Goal: Task Accomplishment & Management: Use online tool/utility

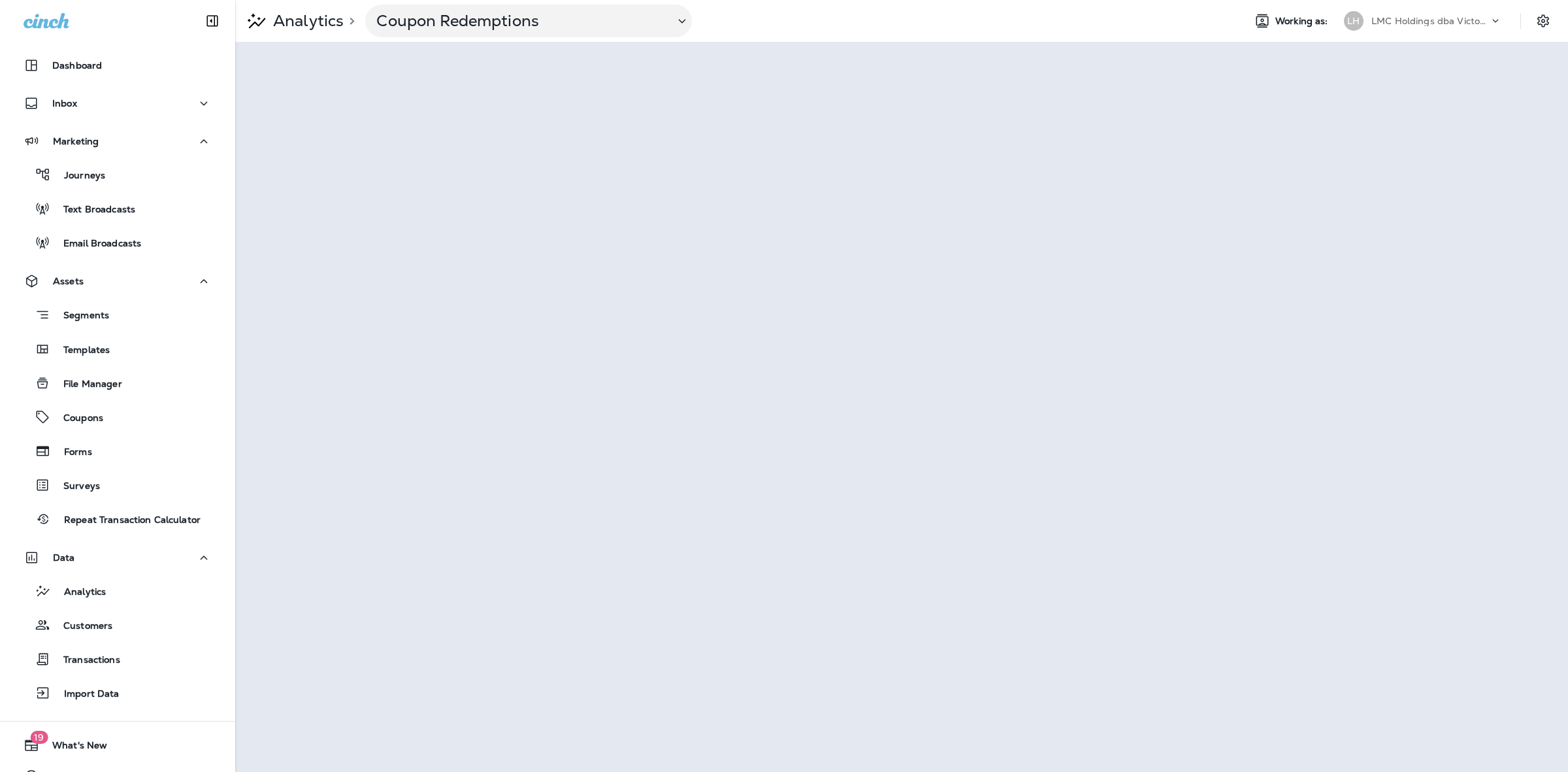
drag, startPoint x: 206, startPoint y: 249, endPoint x: 171, endPoint y: 263, distance: 37.7
click at [171, 272] on div "Dashboard Inbox Marketing Journeys Text Broadcasts Email Broadcasts Assets Segm…" at bounding box center [117, 382] width 235 height 686
click at [105, 109] on div "Inbox" at bounding box center [118, 103] width 189 height 16
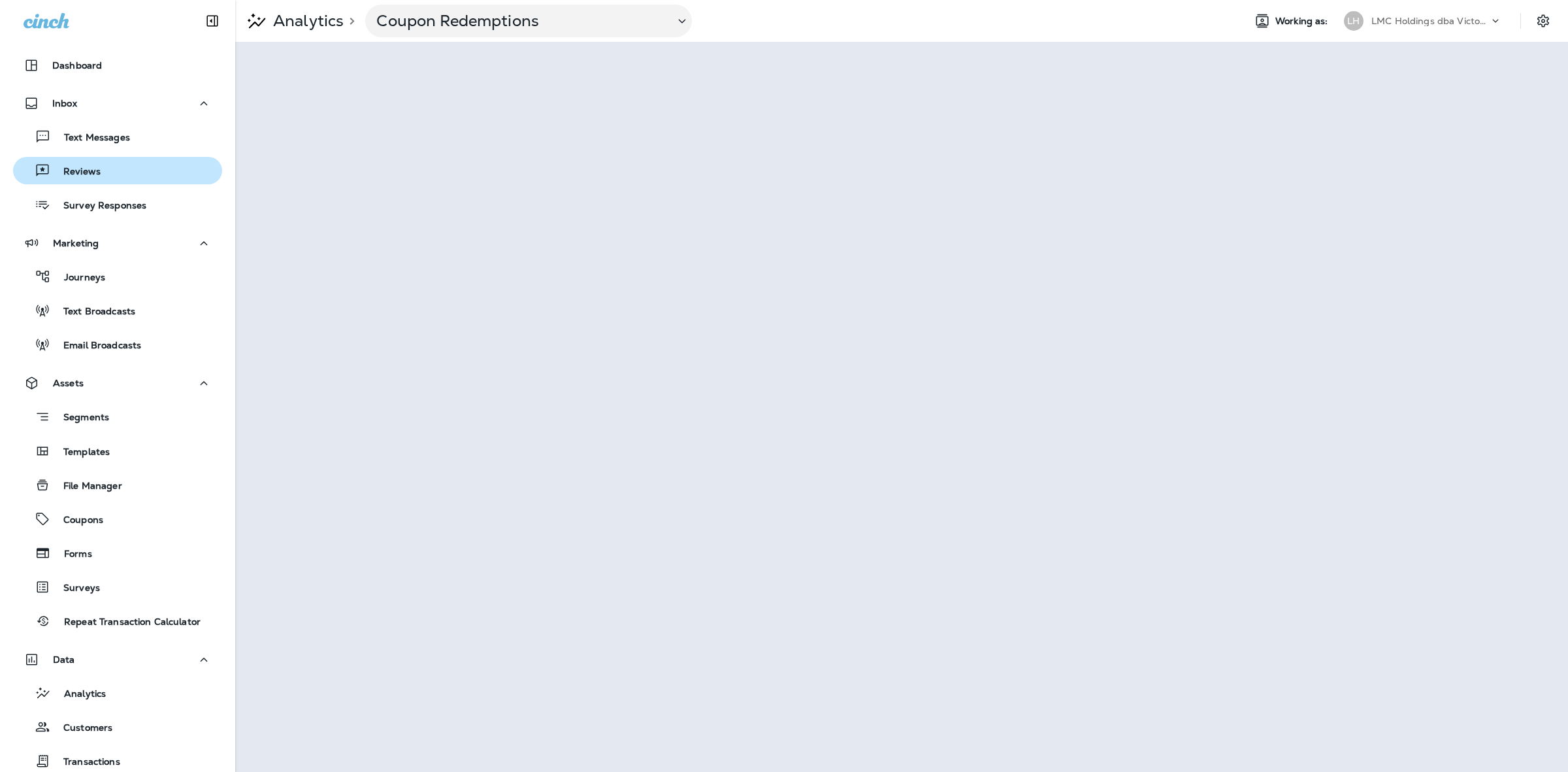
click at [90, 169] on p "Reviews" at bounding box center [75, 172] width 50 height 12
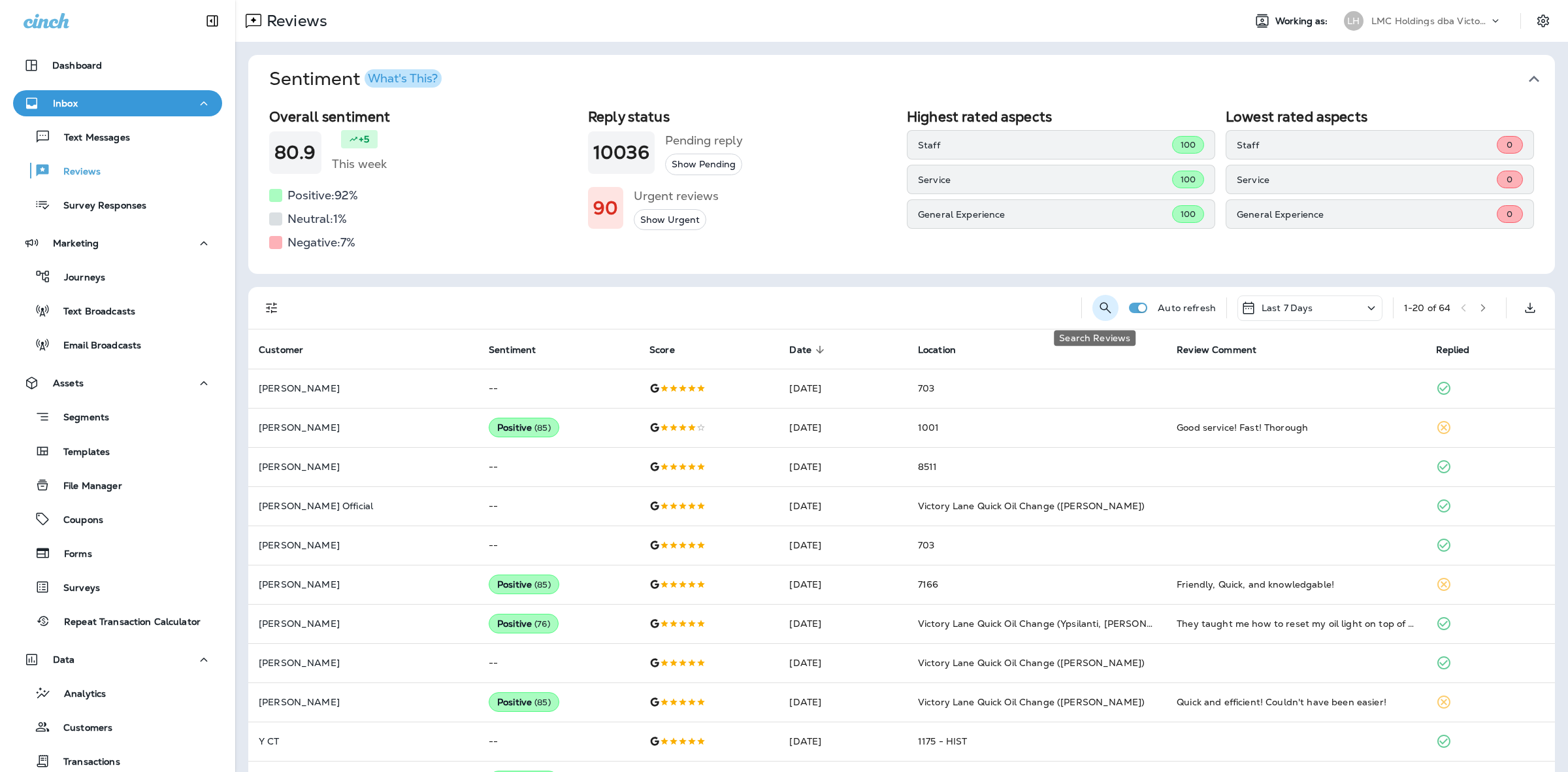
click at [1093, 304] on button "Search Reviews" at bounding box center [1105, 307] width 26 height 26
click at [1031, 309] on input "text" at bounding box center [1037, 307] width 136 height 34
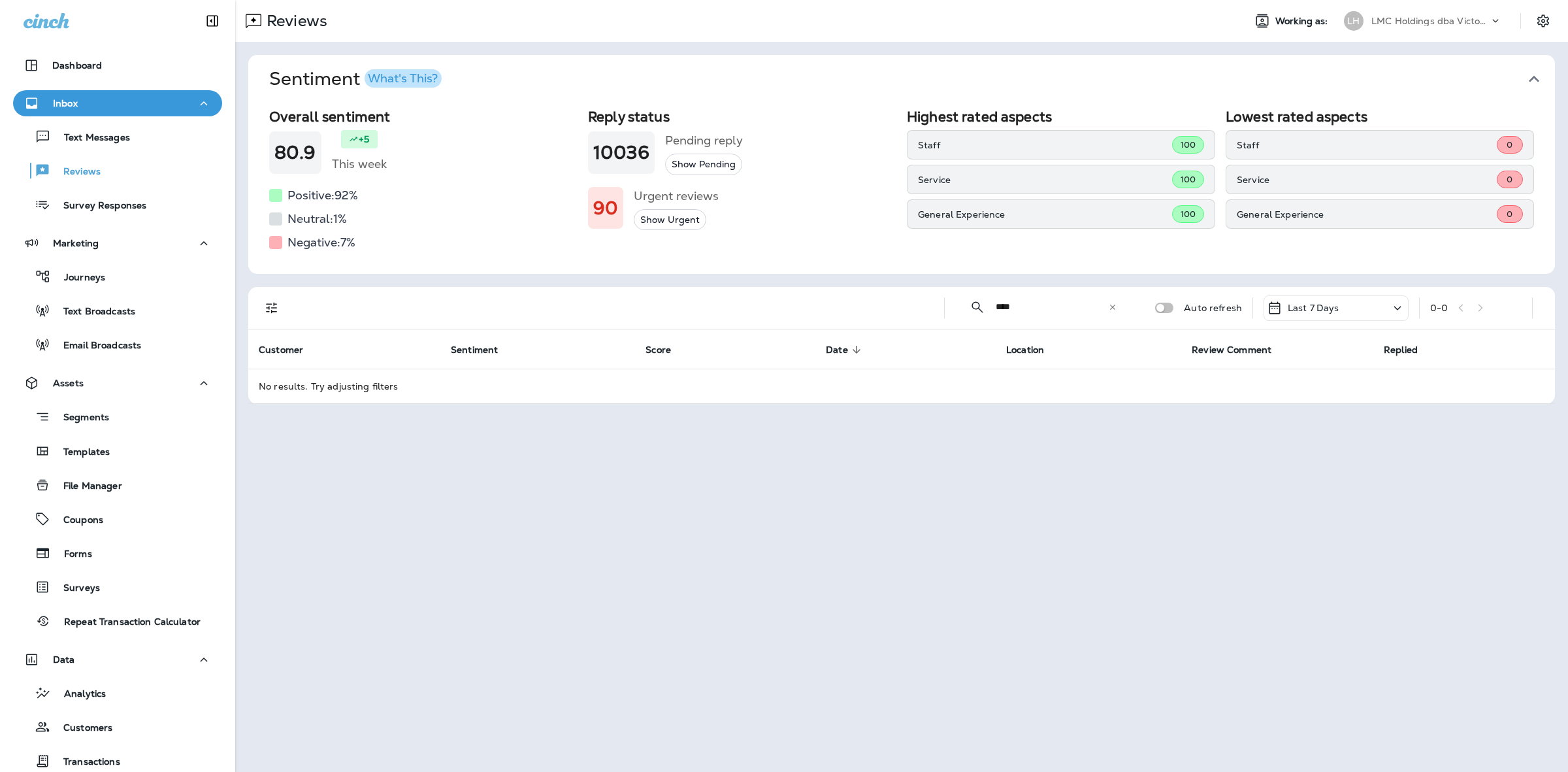
click at [1035, 307] on input "****" at bounding box center [1052, 307] width 112 height 34
type input "***"
click at [97, 136] on p "Text Messages" at bounding box center [90, 138] width 79 height 12
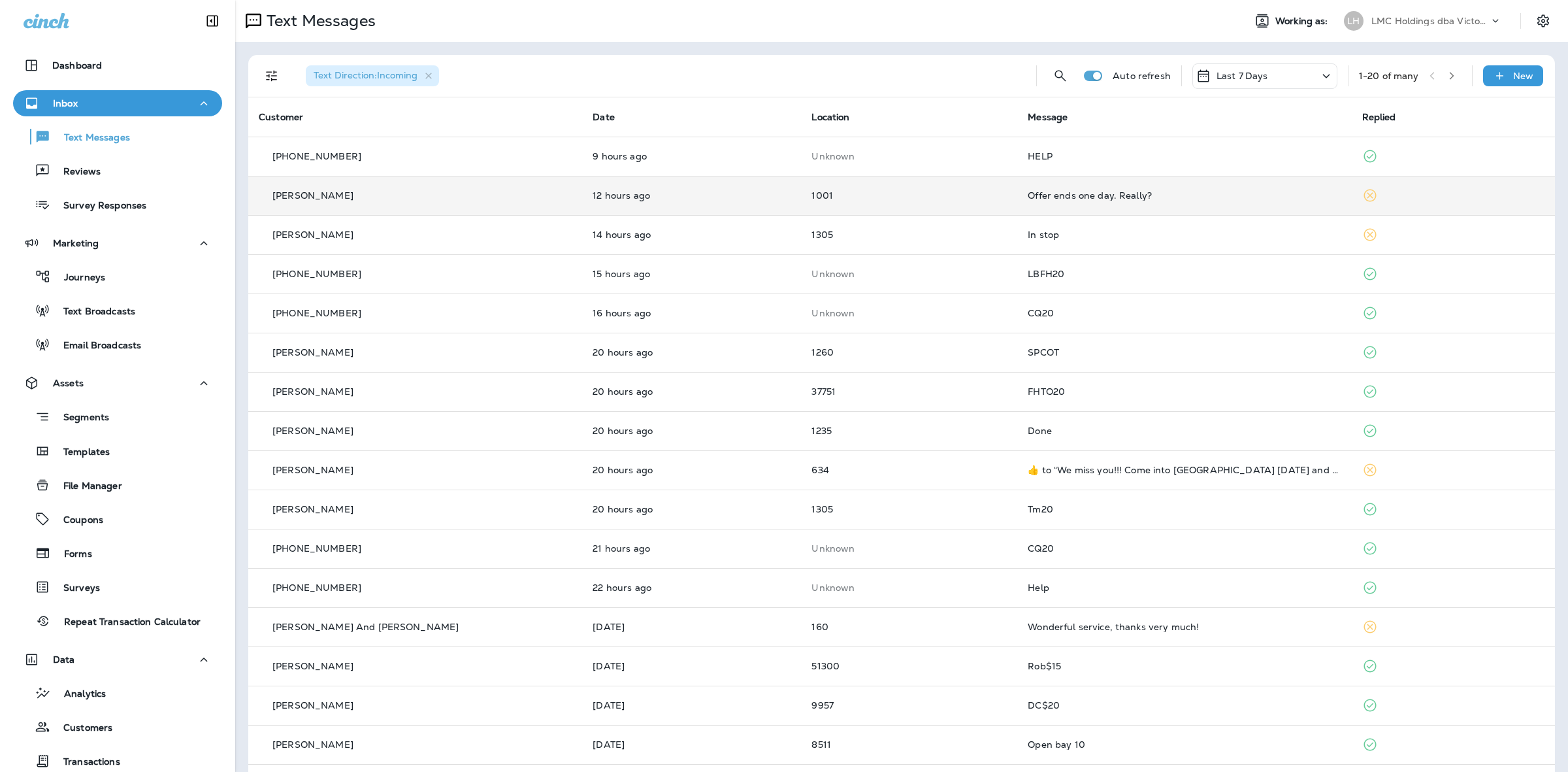
click at [854, 199] on p "1001" at bounding box center [909, 195] width 195 height 10
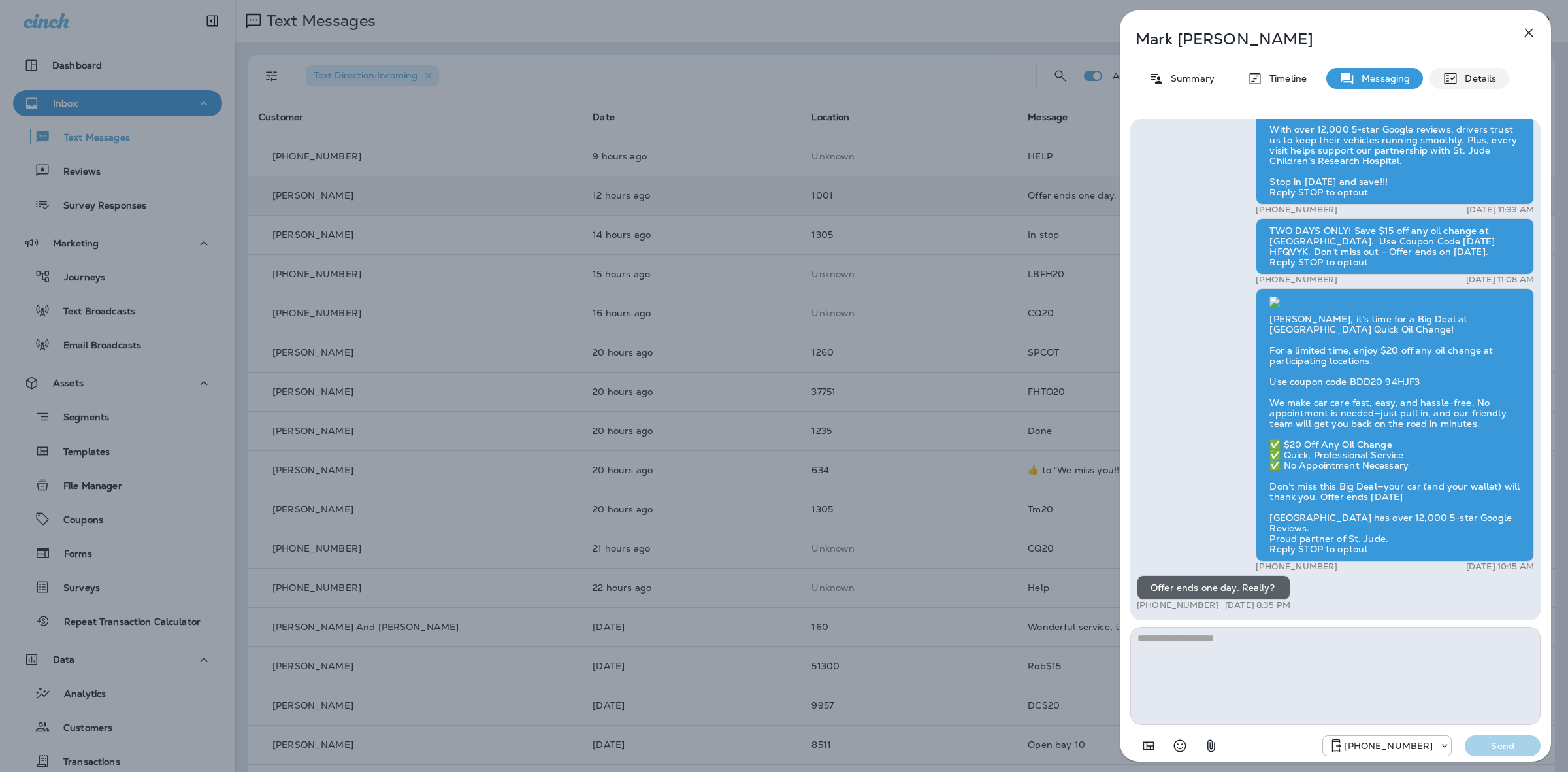
click at [1459, 79] on p "Details" at bounding box center [1478, 78] width 38 height 10
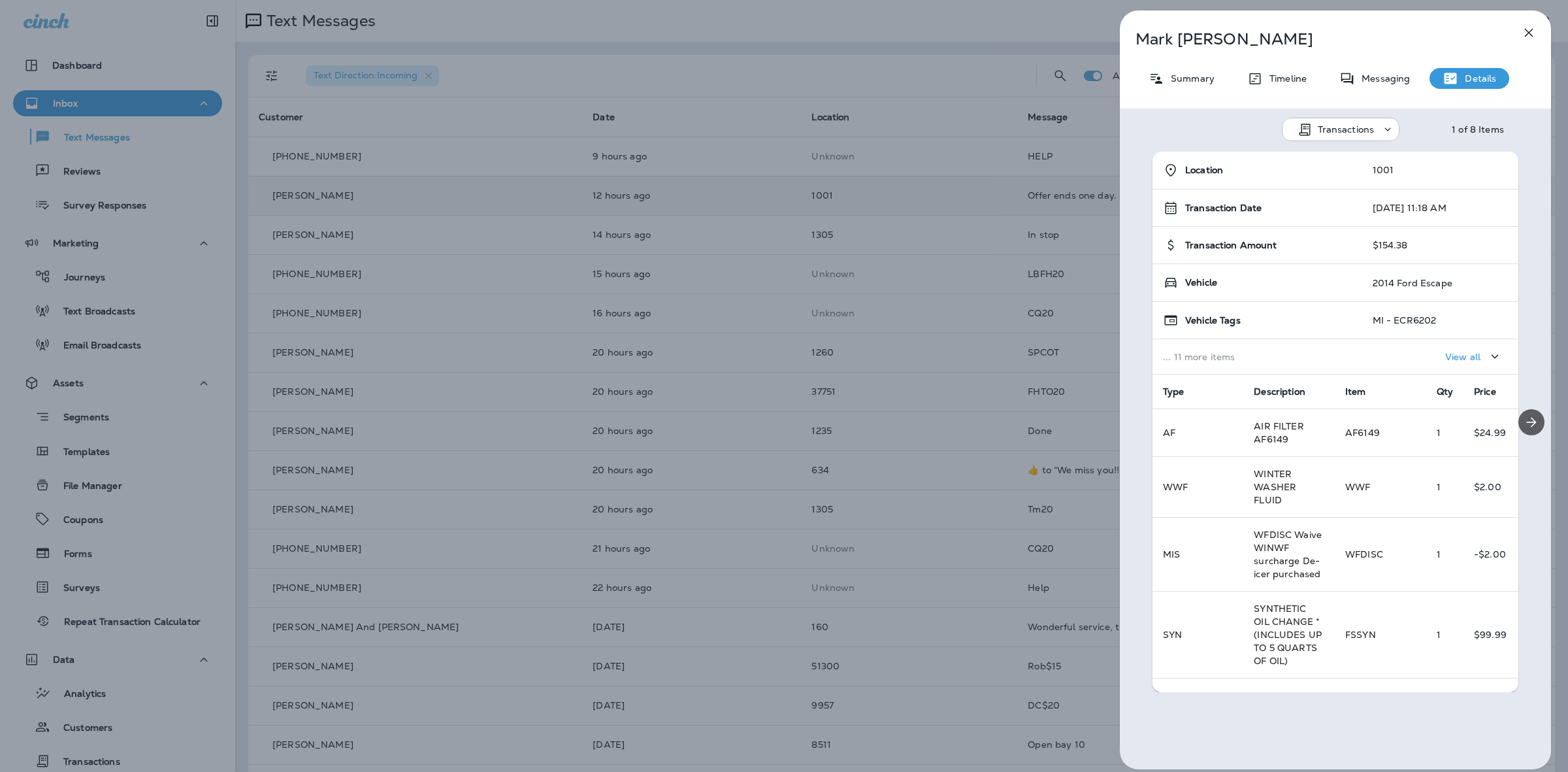
click at [1524, 416] on icon "Next" at bounding box center [1532, 422] width 15 height 15
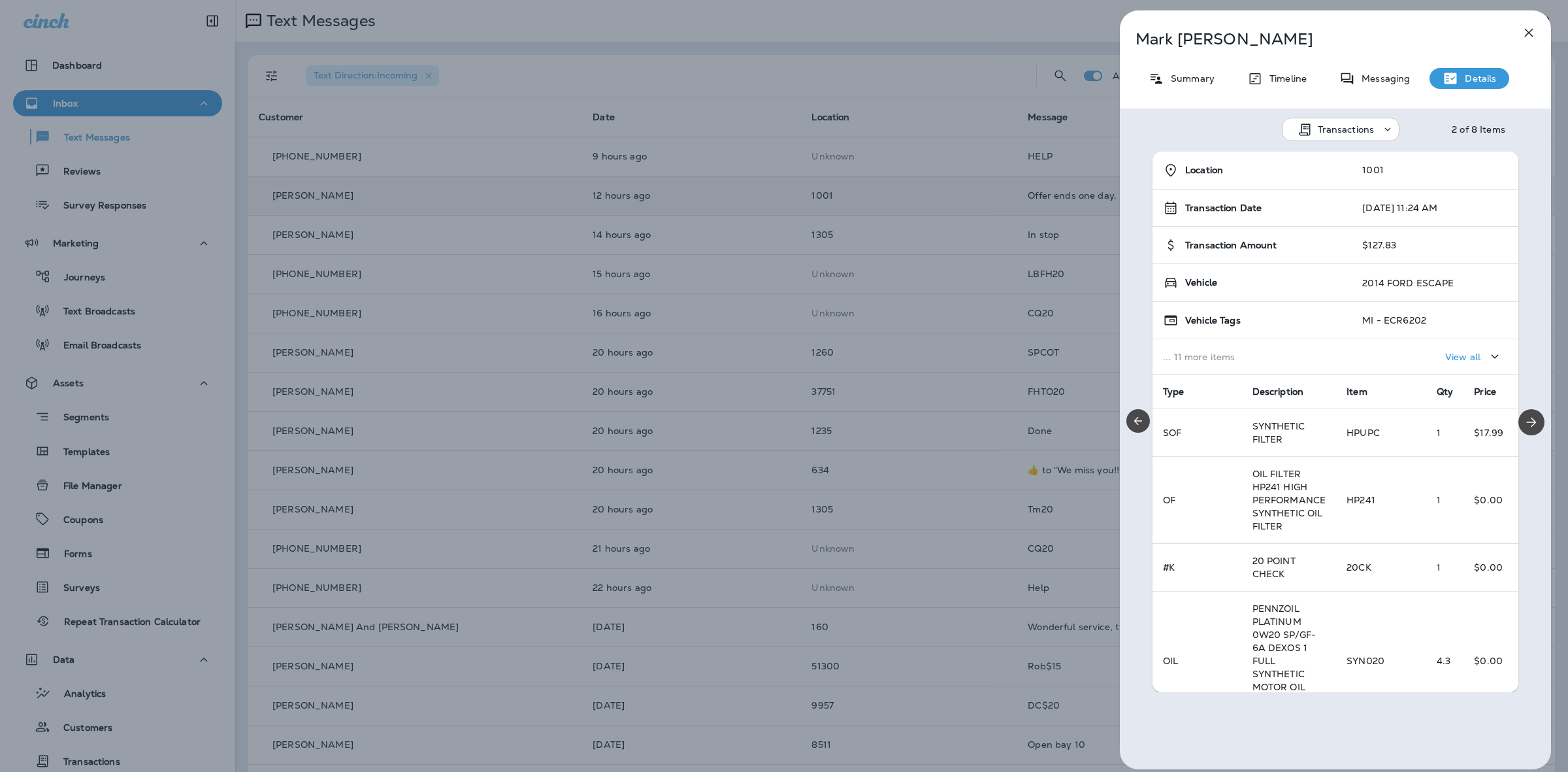
drag, startPoint x: 1136, startPoint y: 422, endPoint x: 1137, endPoint y: 429, distance: 7.1
click at [1137, 429] on button "Previous" at bounding box center [1138, 420] width 24 height 24
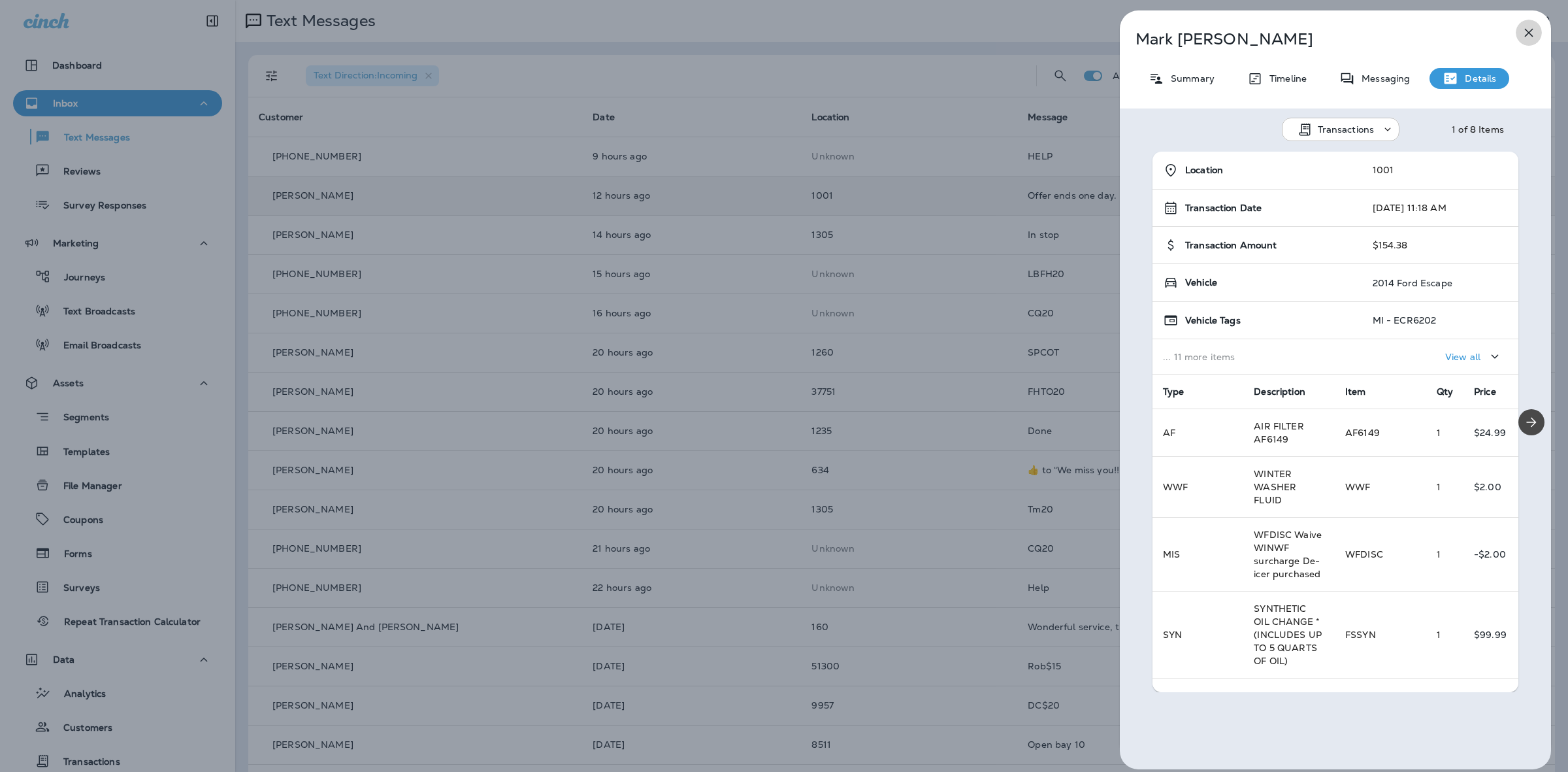
click at [1530, 38] on icon "button" at bounding box center [1529, 32] width 15 height 15
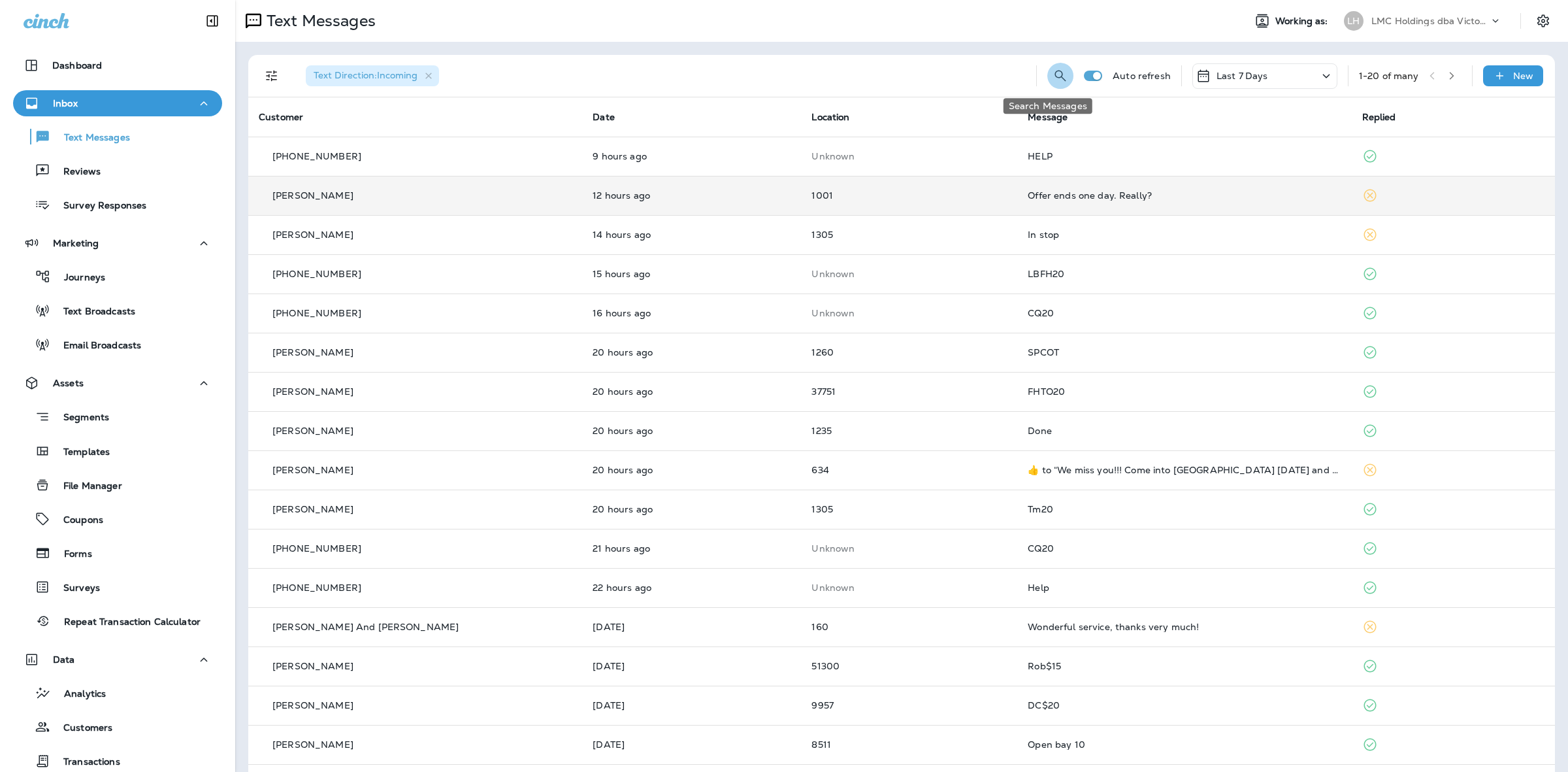
click at [1048, 85] on button "Search Messages" at bounding box center [1060, 75] width 26 height 26
type input "*"
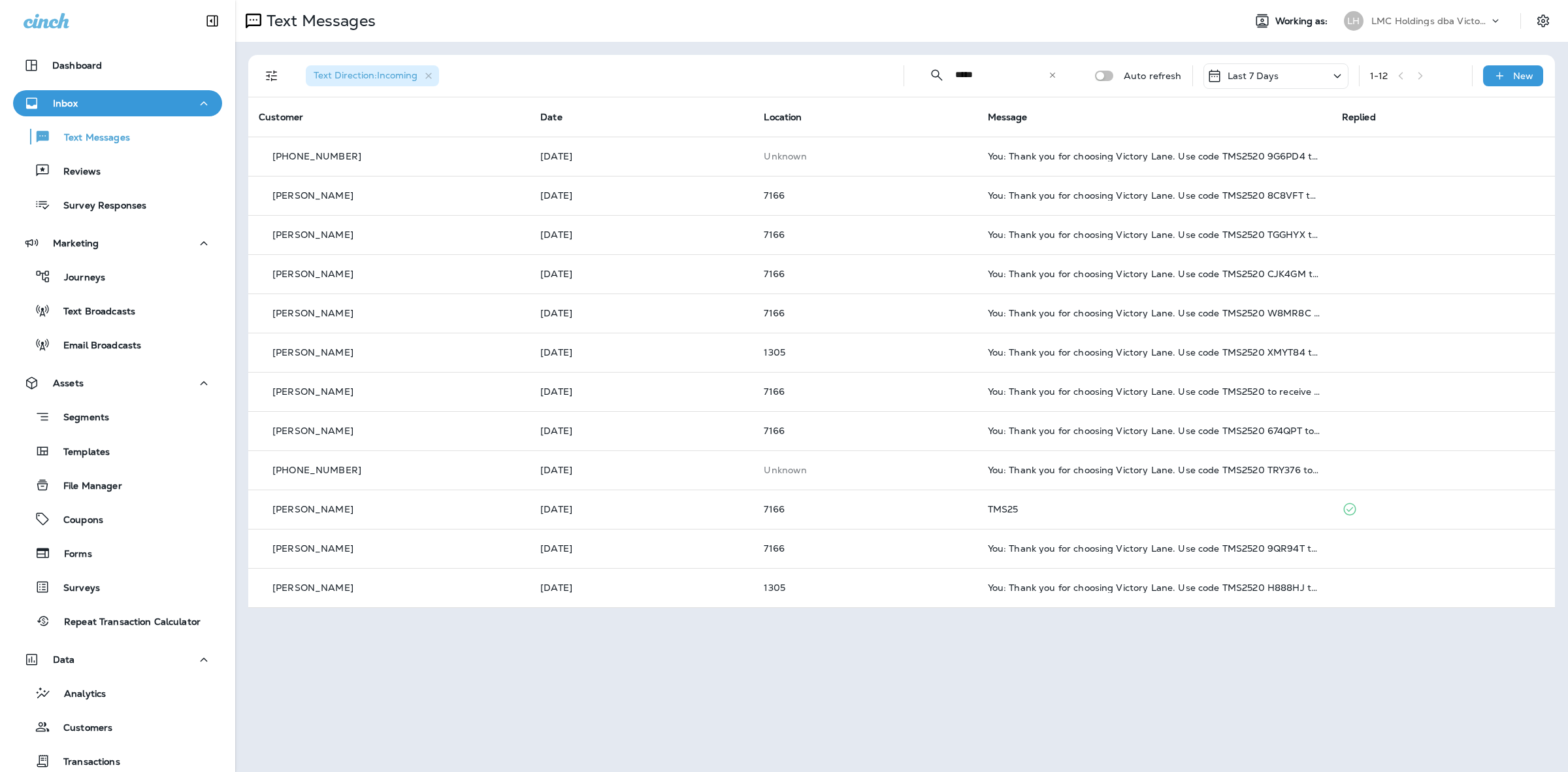
click at [1304, 80] on div "Last 7 Days" at bounding box center [1277, 76] width 145 height 26
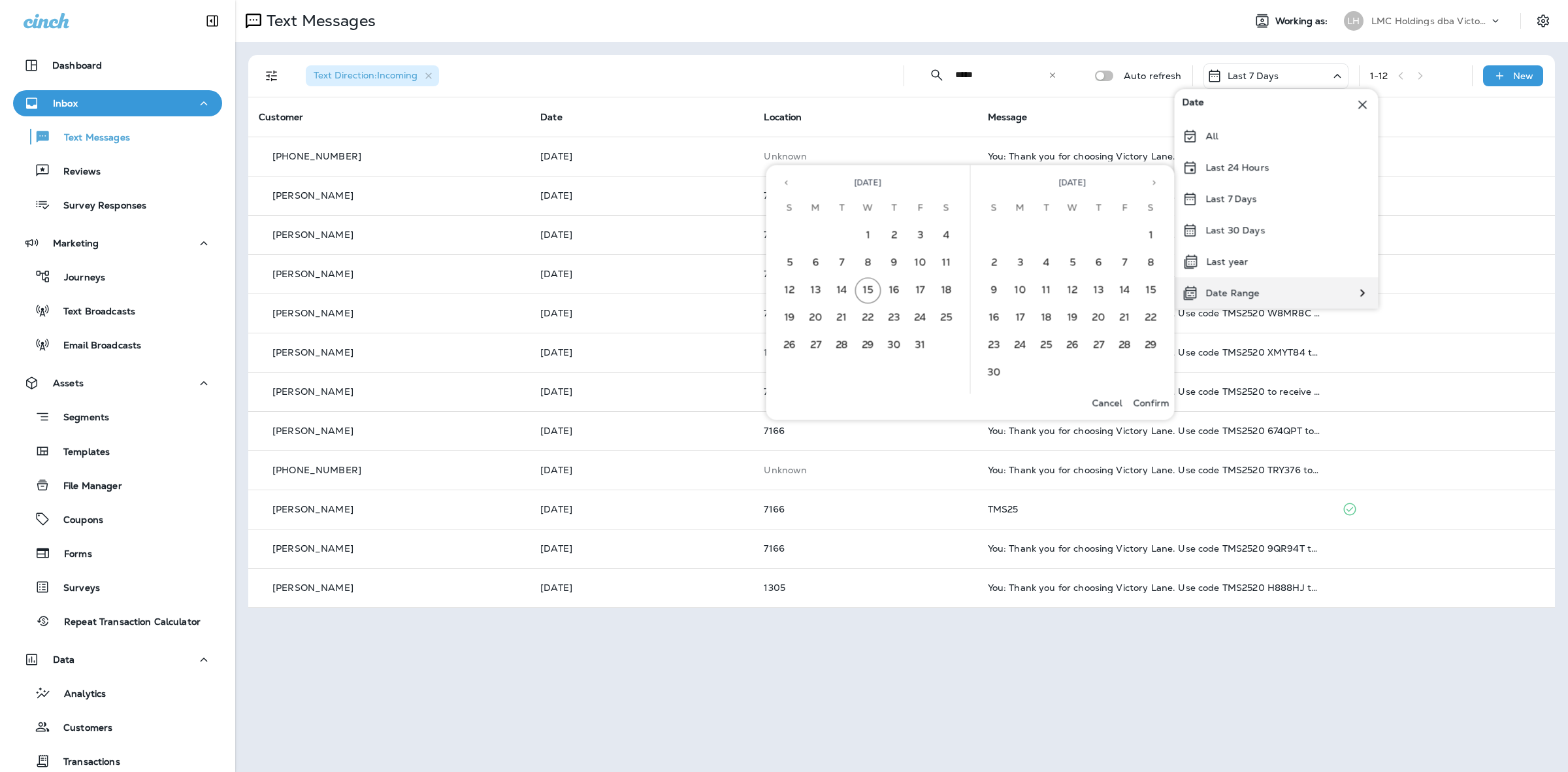
click at [1265, 290] on div "Date Range" at bounding box center [1220, 293] width 92 height 31
click at [784, 187] on icon "Previous month" at bounding box center [787, 183] width 10 height 10
click at [818, 240] on button "1" at bounding box center [815, 235] width 26 height 26
click at [850, 333] on button "30" at bounding box center [842, 345] width 26 height 26
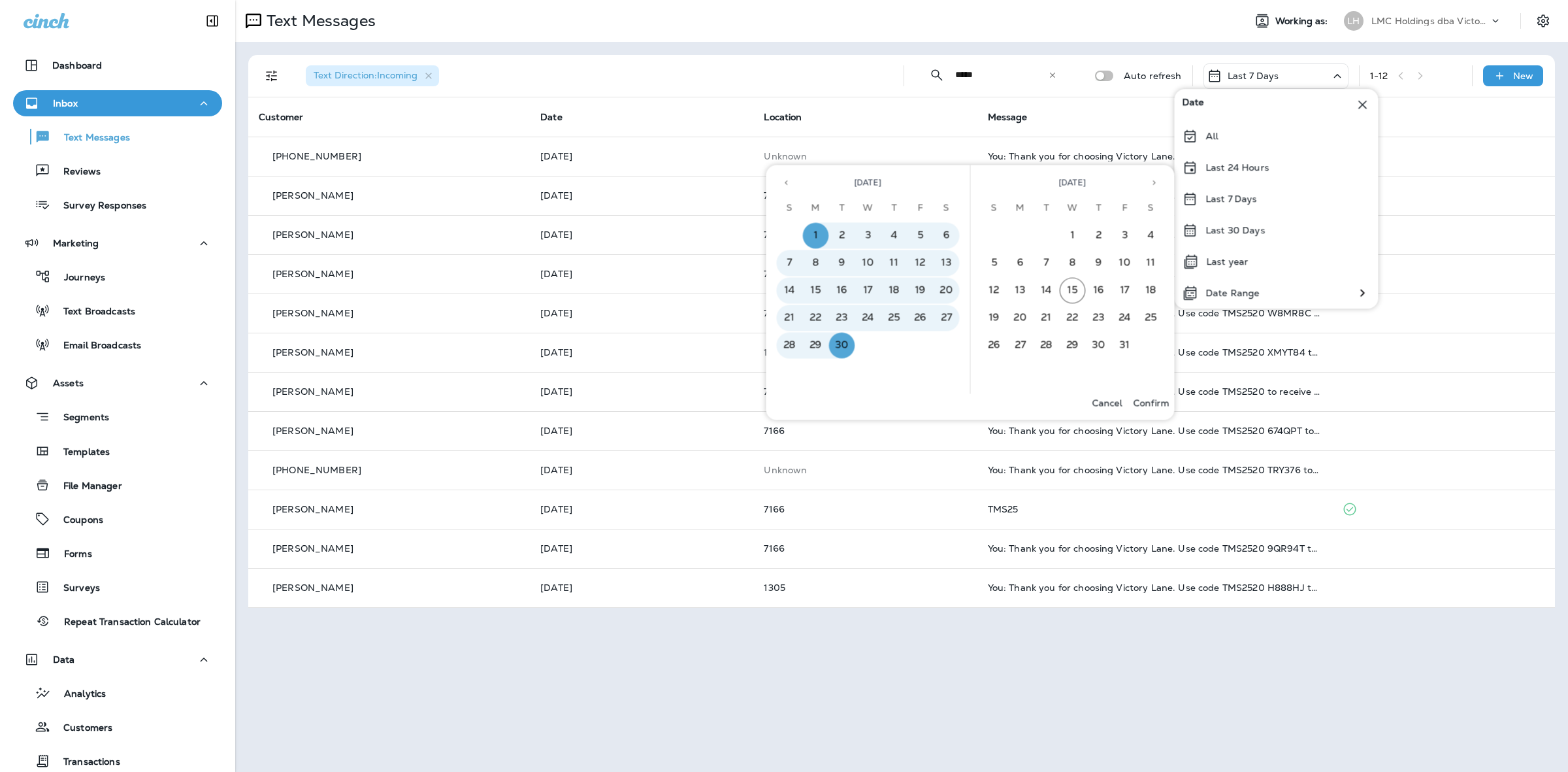
click at [1158, 404] on p "Confirm" at bounding box center [1152, 403] width 36 height 10
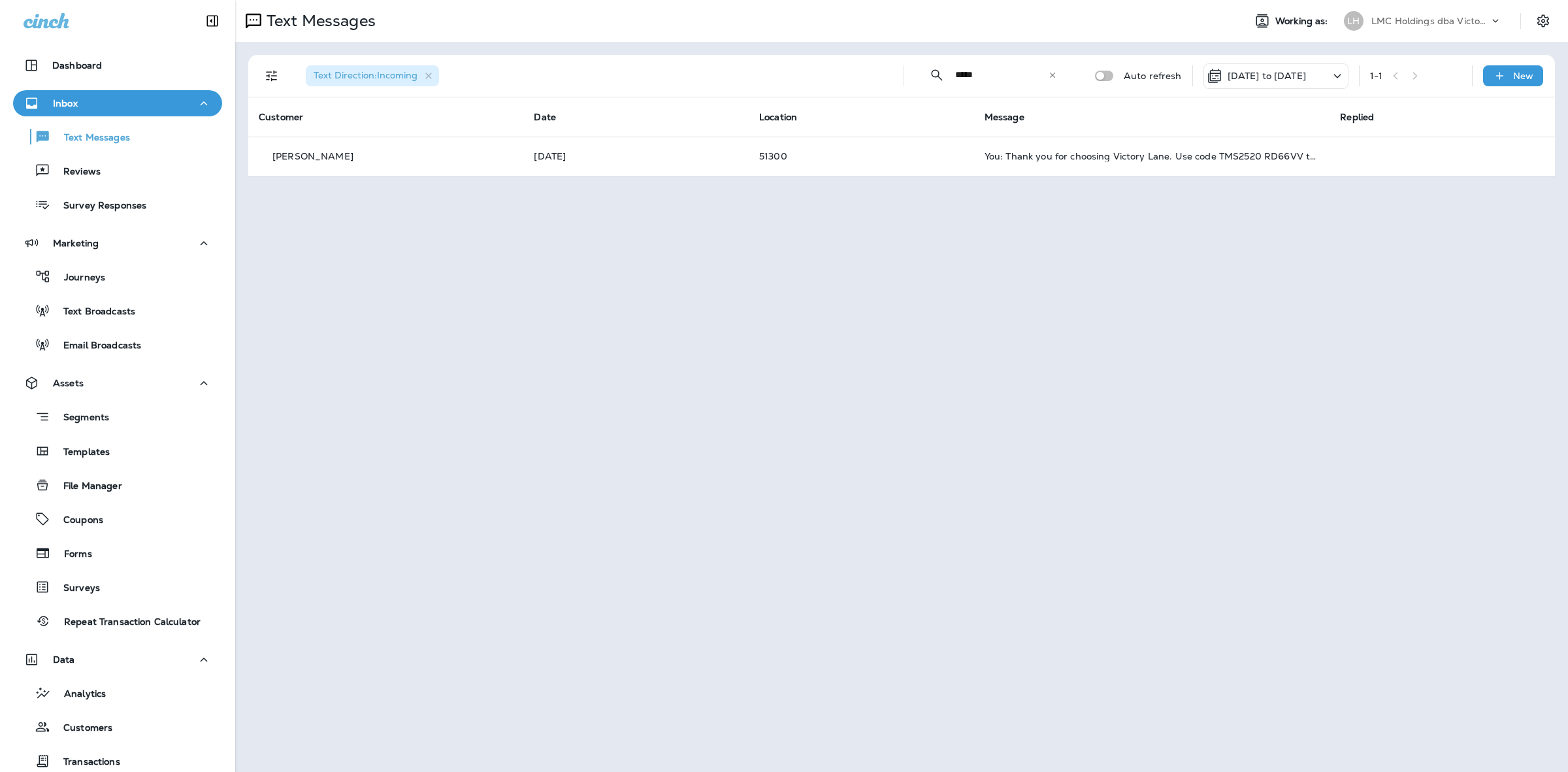
click at [1016, 70] on input "*****" at bounding box center [1001, 74] width 92 height 34
click at [978, 74] on input "*****" at bounding box center [1001, 74] width 92 height 34
type input "****"
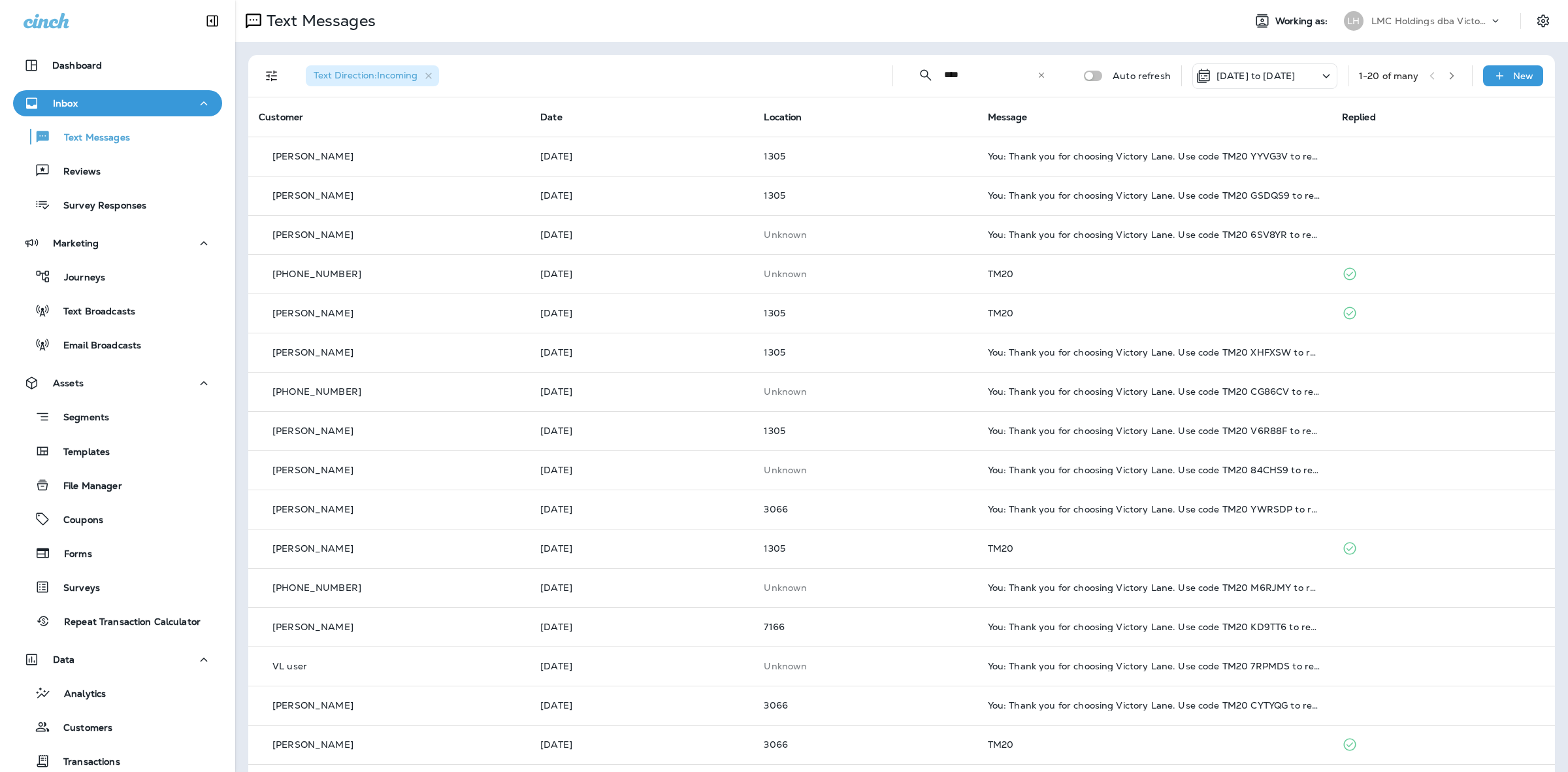
click at [1442, 68] on button "button" at bounding box center [1452, 75] width 20 height 20
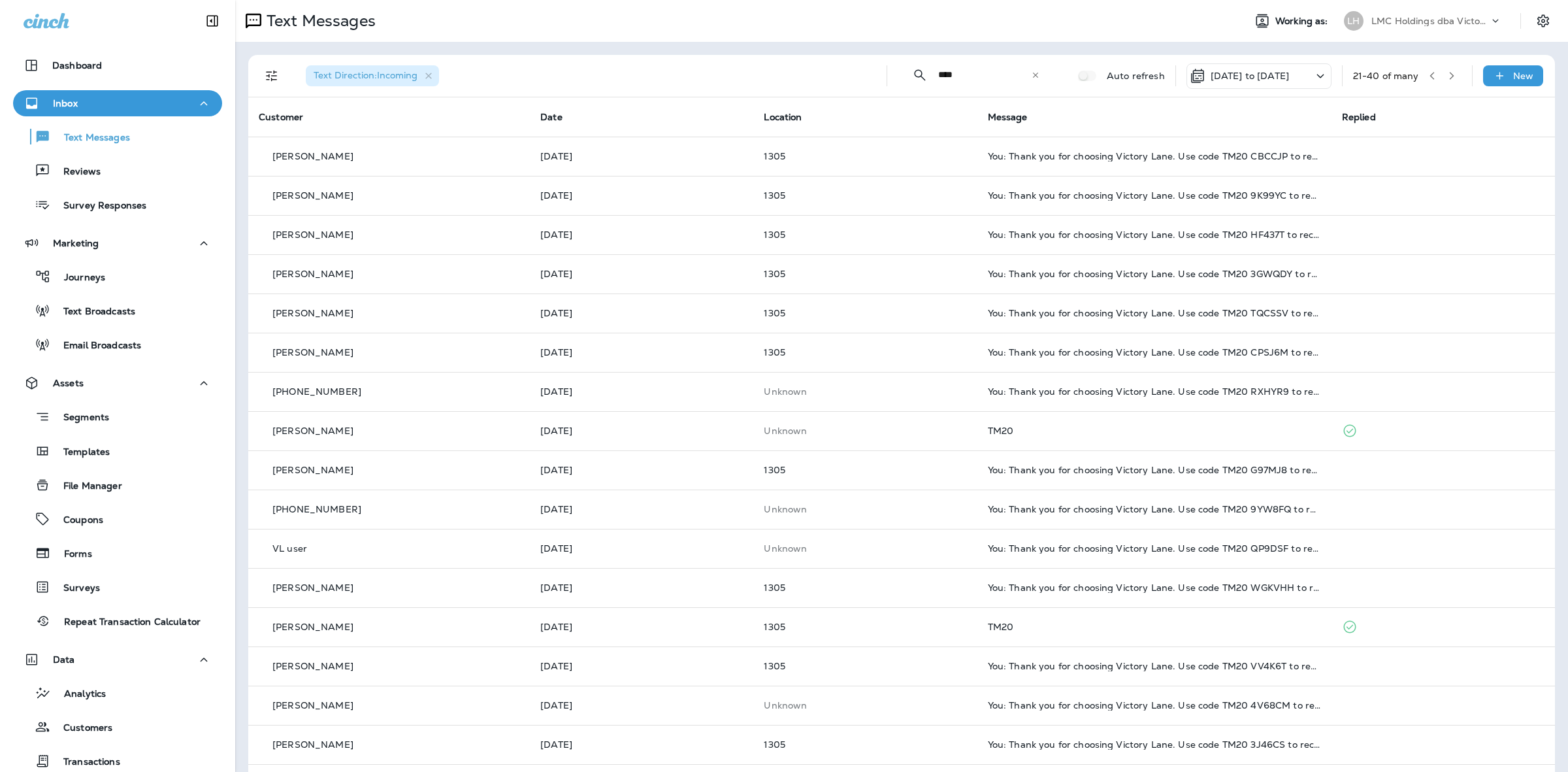
click at [1447, 79] on icon "button" at bounding box center [1452, 76] width 10 height 10
